Goal: Information Seeking & Learning: Obtain resource

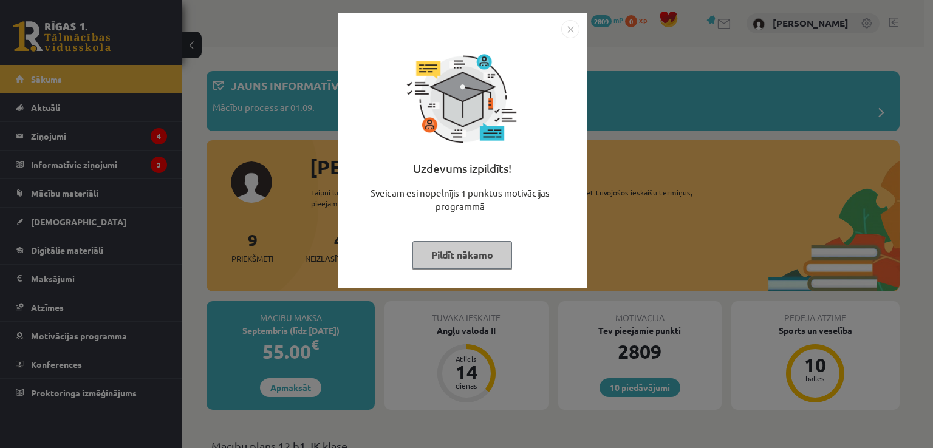
click at [463, 263] on button "Pildīt nākamo" at bounding box center [462, 255] width 100 height 28
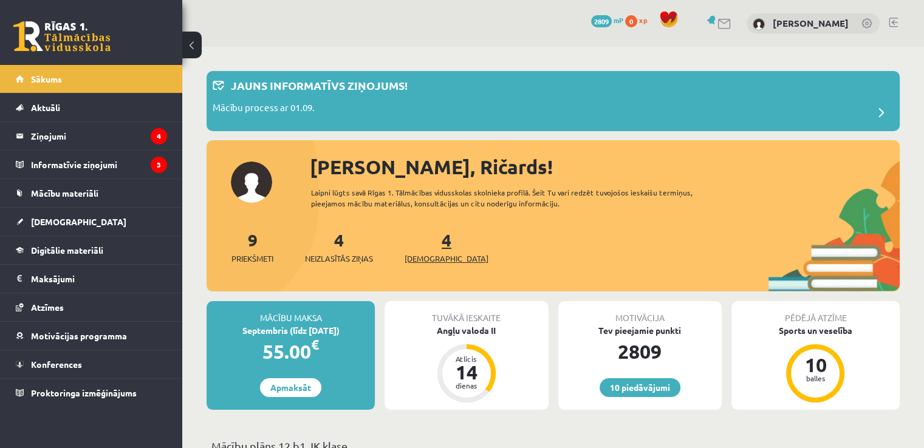
drag, startPoint x: 416, startPoint y: 238, endPoint x: 424, endPoint y: 239, distance: 8.5
click at [424, 239] on div "4 Ieskaites" at bounding box center [446, 246] width 84 height 38
click at [424, 239] on link "4 Ieskaites" at bounding box center [446, 247] width 84 height 36
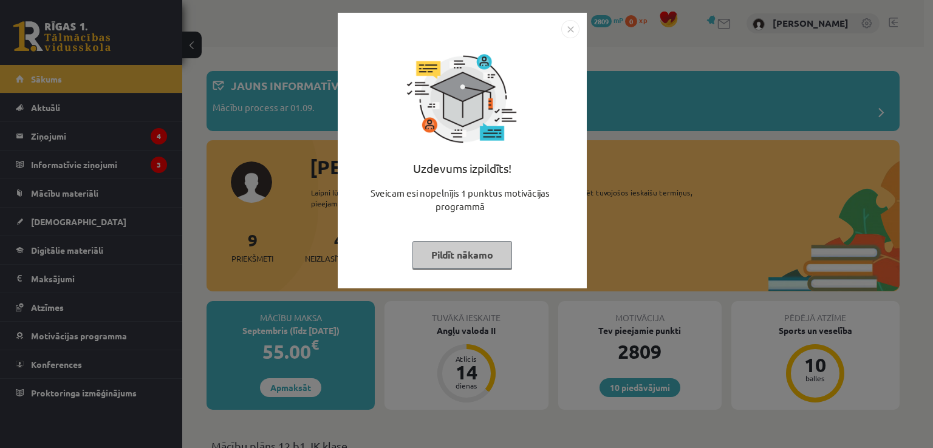
click at [445, 264] on button "Pildīt nākamo" at bounding box center [462, 255] width 100 height 28
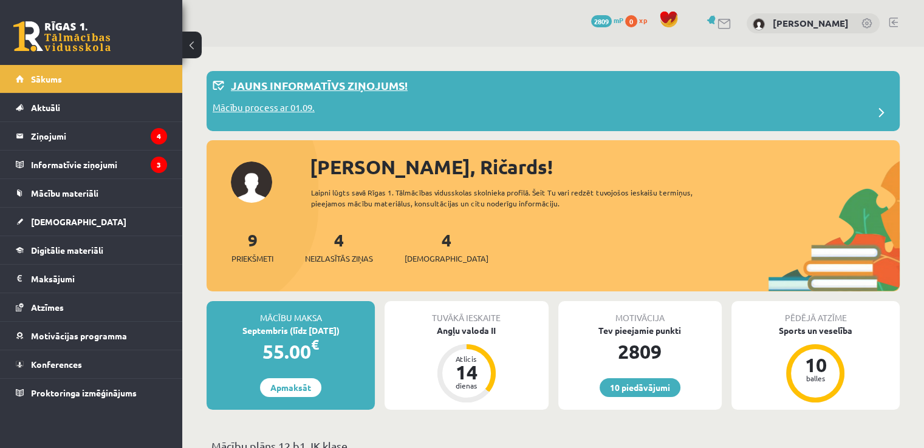
click at [327, 83] on p "Jauns informatīvs ziņojums!" at bounding box center [319, 85] width 177 height 16
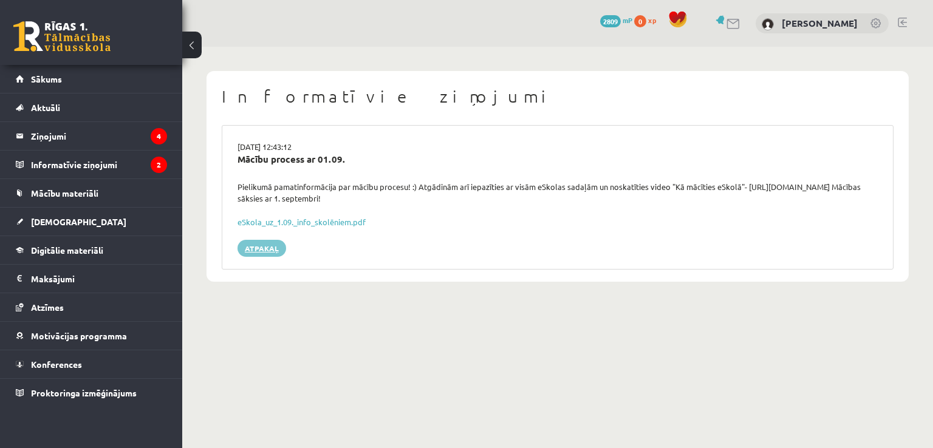
click at [269, 245] on link "Atpakaļ" at bounding box center [261, 248] width 49 height 17
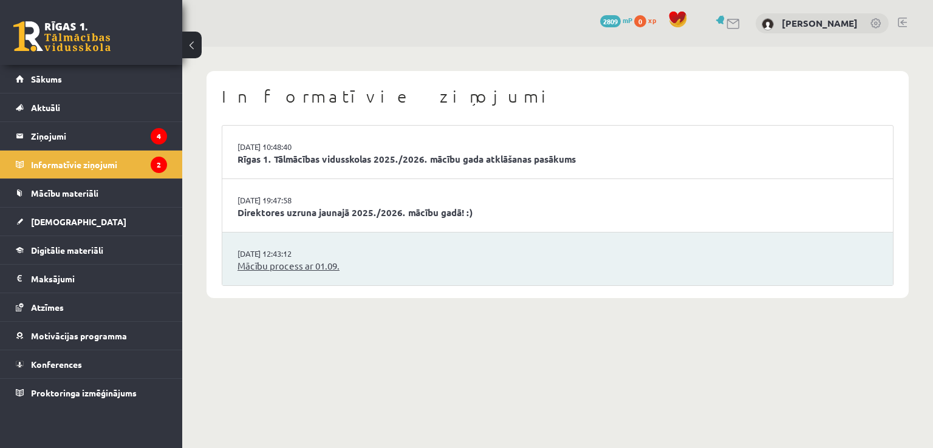
click at [273, 265] on link "Mācību process ar 01.09." at bounding box center [557, 266] width 640 height 14
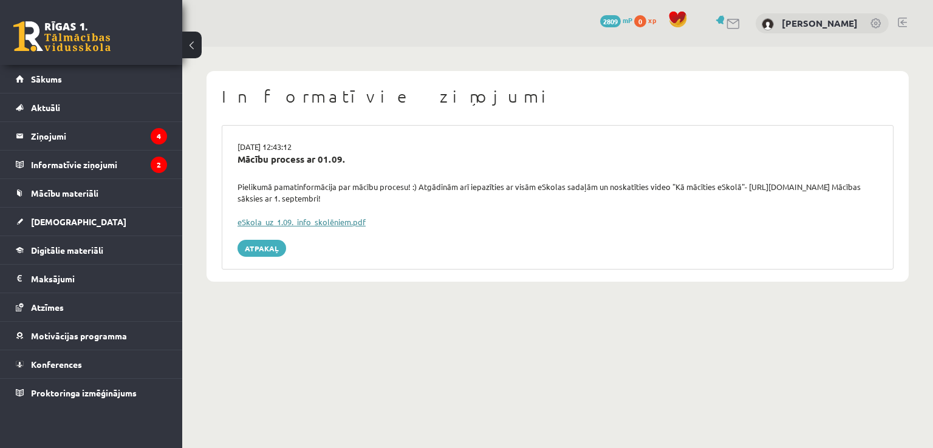
click at [312, 223] on link "eSkola_uz_1.09._info_skolēniem.pdf" at bounding box center [301, 222] width 128 height 10
